Goal: Check status: Check status

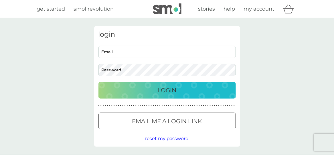
type input "[EMAIL_ADDRESS][DOMAIN_NAME]"
click at [152, 92] on div "Login" at bounding box center [167, 89] width 126 height 9
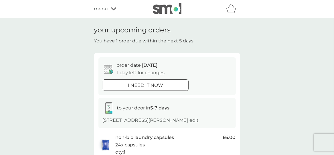
click at [113, 10] on icon at bounding box center [113, 8] width 5 height 3
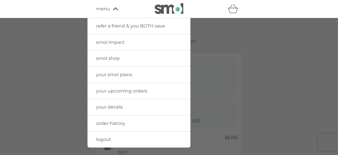
click at [111, 121] on span "order history" at bounding box center [110, 122] width 29 height 5
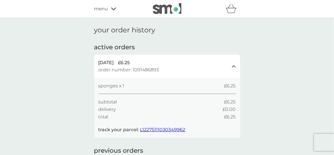
click at [160, 129] on span "L12275111030349962" at bounding box center [162, 129] width 45 height 5
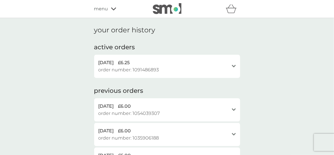
click at [234, 65] on icon "open" at bounding box center [234, 66] width 4 height 3
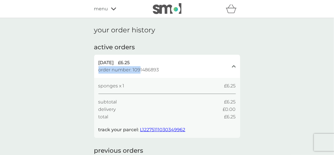
drag, startPoint x: 163, startPoint y: 68, endPoint x: 140, endPoint y: 67, distance: 22.3
click at [140, 67] on div "29 Aug 2025 £6.25 order number: 1091486893" at bounding box center [163, 66] width 130 height 15
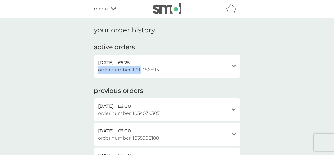
click at [137, 70] on span "order number: 1091486893" at bounding box center [128, 69] width 61 height 7
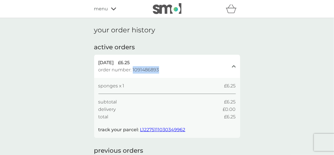
drag, startPoint x: 133, startPoint y: 69, endPoint x: 157, endPoint y: 71, distance: 24.6
click at [157, 71] on span "order number: 1091486893" at bounding box center [128, 69] width 61 height 7
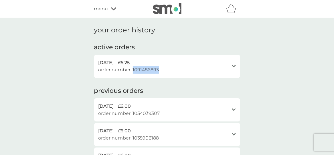
copy span "1091486893"
click at [108, 7] on div "menu" at bounding box center [118, 8] width 49 height 7
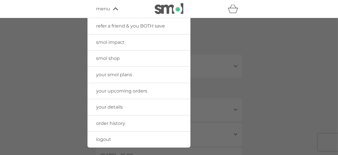
click at [276, 20] on div at bounding box center [169, 95] width 338 height 155
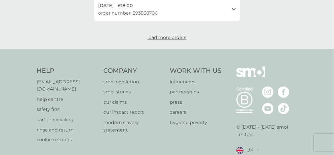
scroll to position [320, 0]
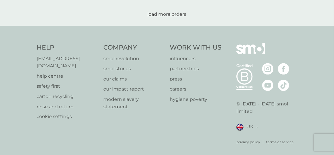
click at [58, 72] on p "help centre" at bounding box center [67, 75] width 61 height 7
